Goal: Task Accomplishment & Management: Manage account settings

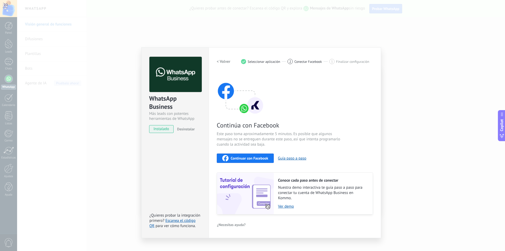
click at [175, 156] on div "WhatsApp Business Más leads con potentes herramientas de WhatsApp instalado Des…" at bounding box center [174, 142] width 67 height 191
click at [224, 65] on button "< Volver" at bounding box center [224, 61] width 14 height 9
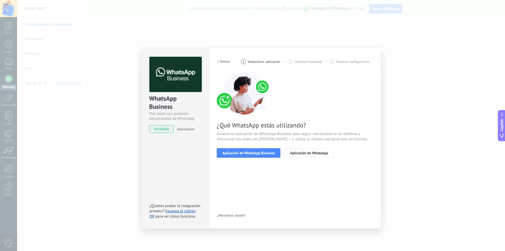
click at [224, 61] on h2 "< Volver" at bounding box center [224, 61] width 14 height 5
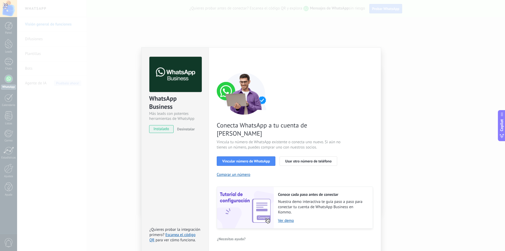
click at [173, 160] on div "WhatsApp Business Más leads con potentes herramientas de WhatsApp instalado Des…" at bounding box center [174, 149] width 67 height 205
click at [259, 159] on span "Vincular número de WhatsApp" at bounding box center [246, 161] width 48 height 4
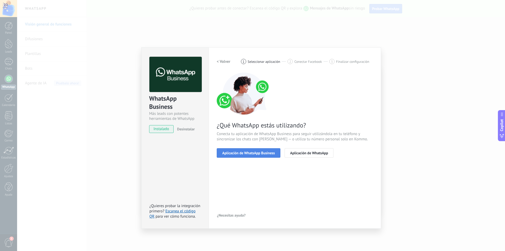
click at [225, 154] on span "Aplicación de WhatsApp Business" at bounding box center [248, 153] width 53 height 4
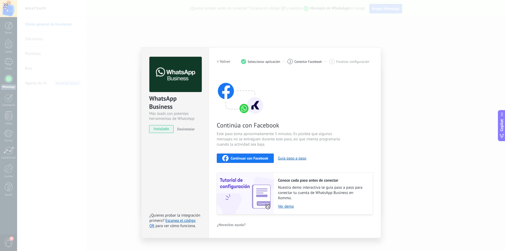
click at [238, 159] on span "Continuar con Facebook" at bounding box center [250, 158] width 38 height 4
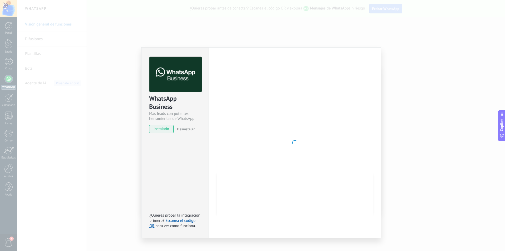
click at [295, 208] on div at bounding box center [295, 143] width 156 height 172
click at [256, 205] on div at bounding box center [295, 143] width 156 height 172
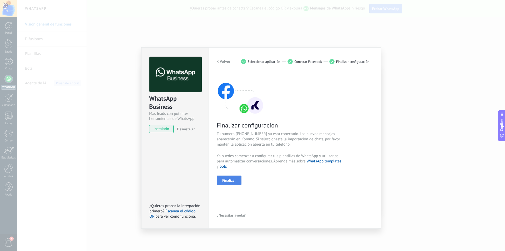
click at [235, 178] on button "Finalizar" at bounding box center [229, 180] width 25 height 9
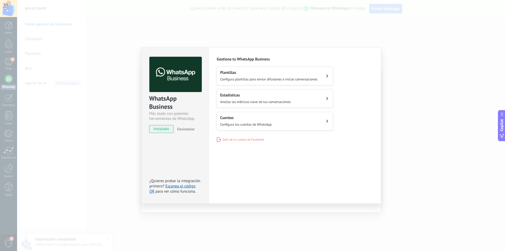
click at [298, 80] on span "Configura plantillas para enviar difusiones e iniciar conversaciones" at bounding box center [268, 79] width 97 height 4
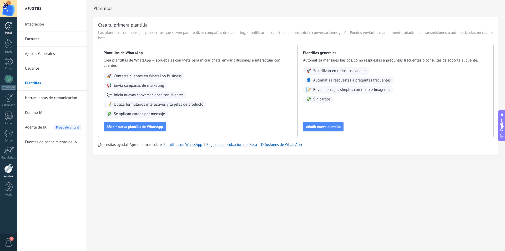
click at [9, 28] on div at bounding box center [9, 26] width 8 height 8
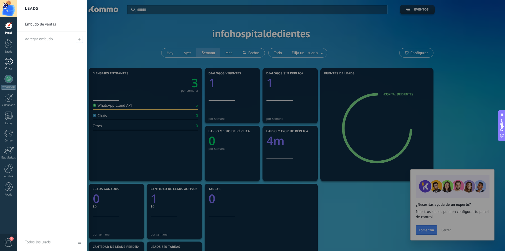
click at [9, 62] on div at bounding box center [8, 62] width 8 height 8
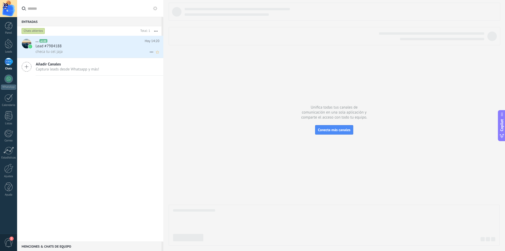
click at [39, 49] on span "Lead #7984188" at bounding box center [49, 46] width 26 height 5
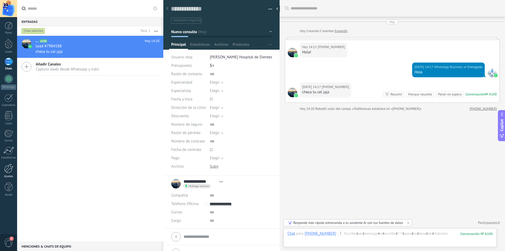
click at [7, 173] on div at bounding box center [8, 168] width 9 height 9
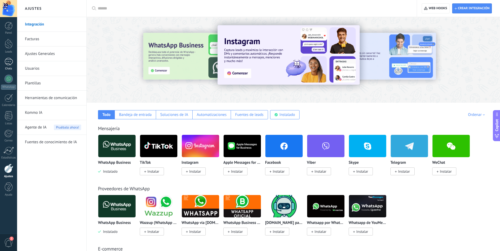
click at [11, 63] on div at bounding box center [8, 62] width 8 height 8
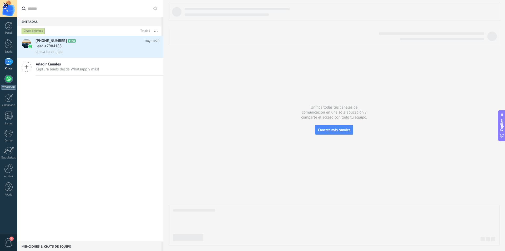
click at [11, 77] on div at bounding box center [8, 79] width 8 height 8
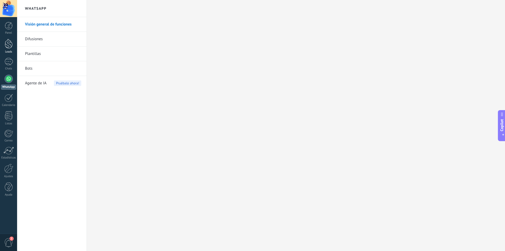
click at [7, 47] on div at bounding box center [9, 44] width 8 height 10
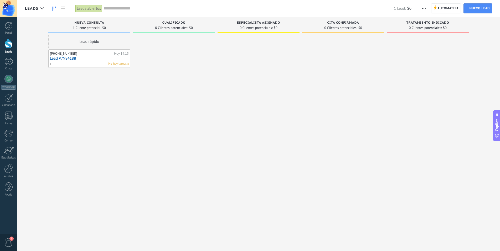
click at [89, 63] on div "No hay tareas" at bounding box center [88, 64] width 77 height 5
click at [8, 243] on span "2" at bounding box center [8, 242] width 9 height 9
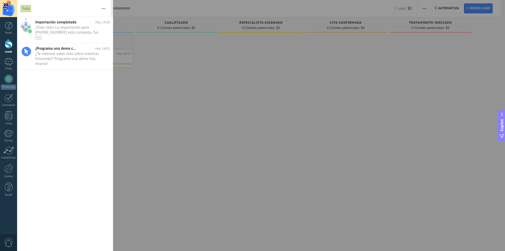
click at [149, 126] on div at bounding box center [252, 125] width 505 height 251
